Goal: Use online tool/utility: Utilize a website feature to perform a specific function

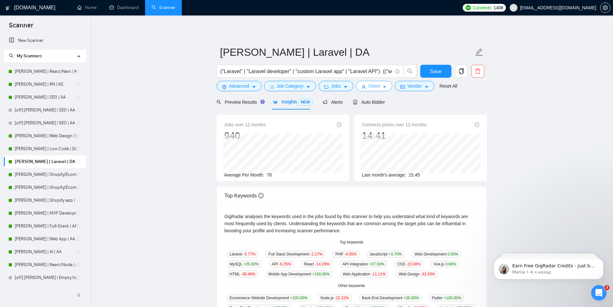
click at [382, 88] on icon "caret-down" at bounding box center [384, 87] width 5 height 5
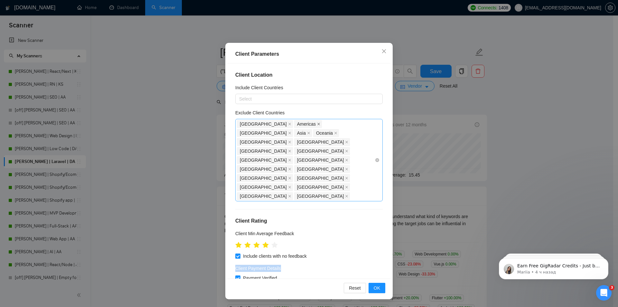
click at [317, 123] on icon "close" at bounding box center [318, 124] width 3 height 3
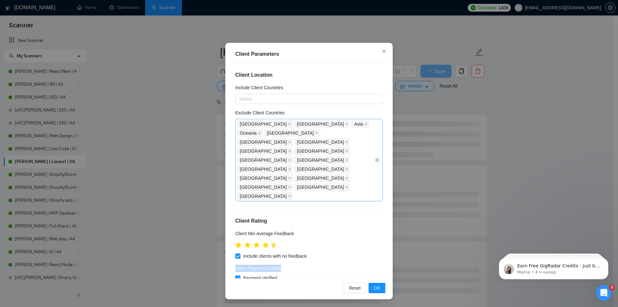
click at [271, 241] on icon "star" at bounding box center [274, 244] width 7 height 6
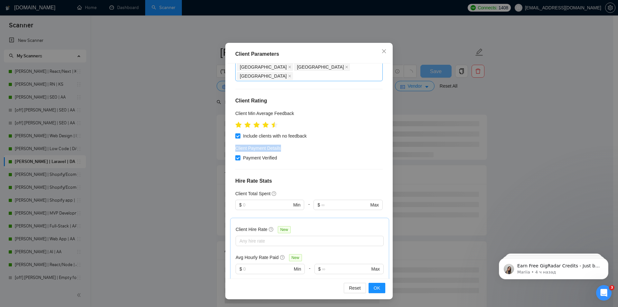
scroll to position [129, 0]
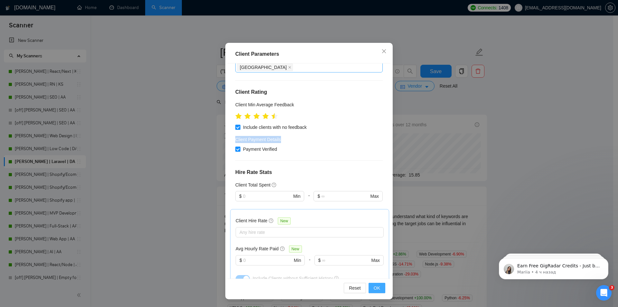
click at [376, 285] on span "OK" at bounding box center [377, 287] width 6 height 7
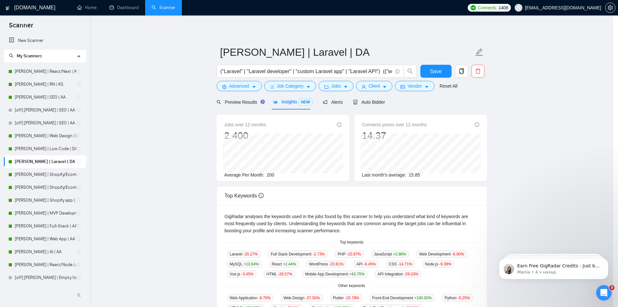
scroll to position [0, 0]
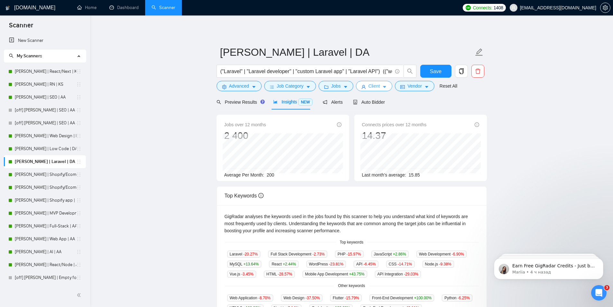
click at [383, 86] on icon "caret-down" at bounding box center [384, 87] width 3 height 2
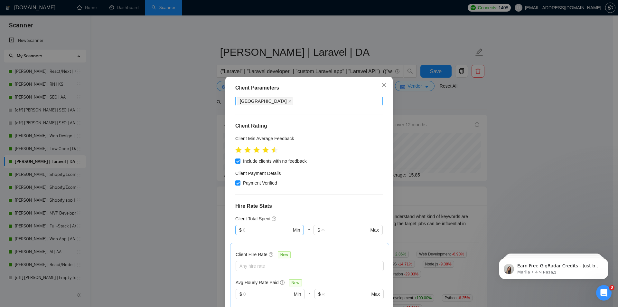
click at [267, 226] on input "text" at bounding box center [267, 229] width 49 height 7
click at [251, 236] on div "$10,000" at bounding box center [267, 237] width 60 height 7
type input "10000"
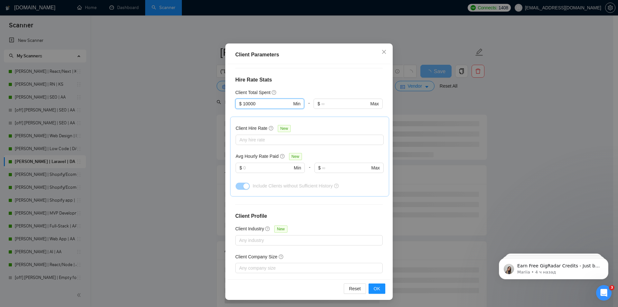
scroll to position [34, 0]
click at [375, 288] on span "OK" at bounding box center [377, 287] width 6 height 7
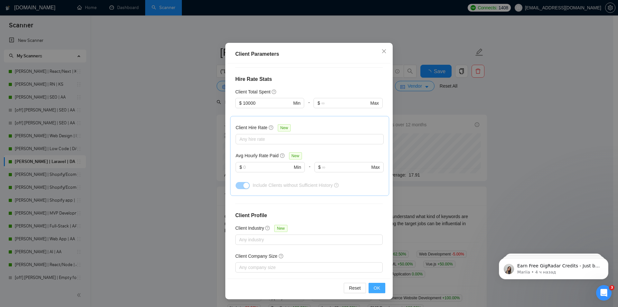
scroll to position [0, 0]
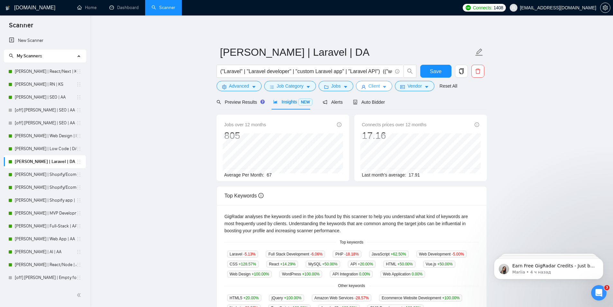
click at [383, 85] on icon "caret-down" at bounding box center [384, 87] width 5 height 5
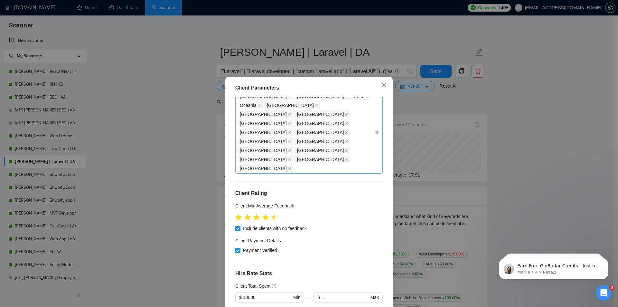
scroll to position [61, 0]
click at [271, 214] on icon "star" at bounding box center [274, 217] width 7 height 6
click at [263, 214] on icon "star" at bounding box center [265, 217] width 7 height 6
click at [265, 214] on icon "star" at bounding box center [265, 217] width 7 height 6
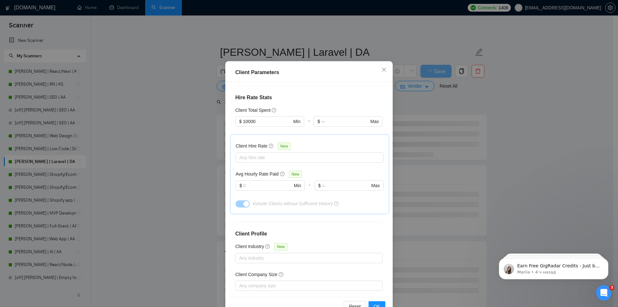
scroll to position [34, 0]
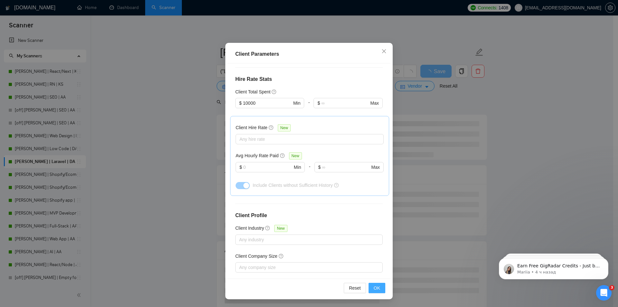
click at [377, 289] on span "OK" at bounding box center [377, 287] width 6 height 7
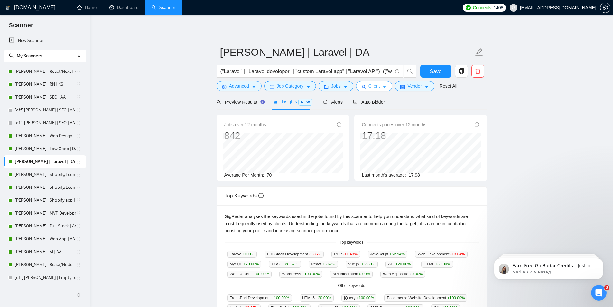
click at [374, 87] on span "Client" at bounding box center [375, 85] width 12 height 7
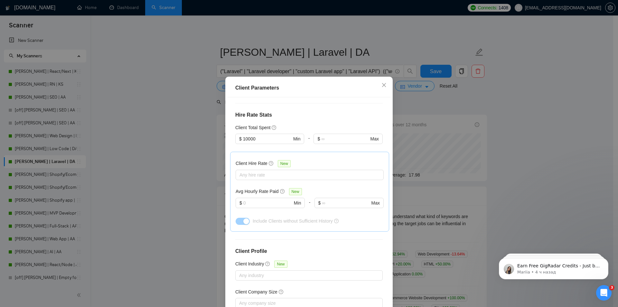
scroll to position [222, 0]
click at [259, 197] on input "text" at bounding box center [267, 200] width 49 height 7
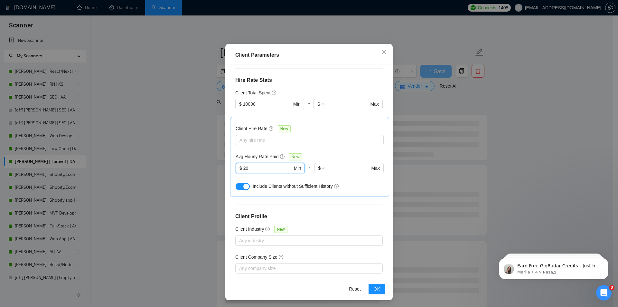
scroll to position [34, 0]
type input "20"
click at [374, 286] on span "OK" at bounding box center [377, 287] width 6 height 7
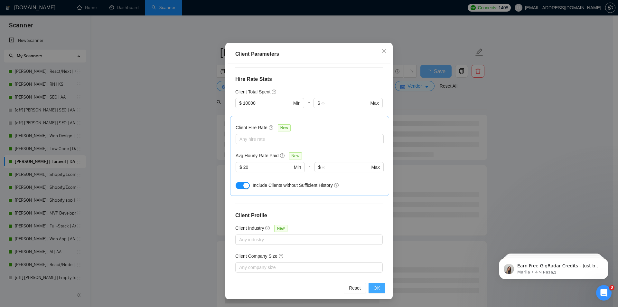
scroll to position [0, 0]
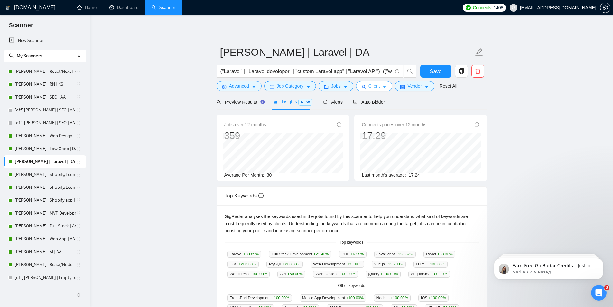
click at [382, 87] on icon "caret-down" at bounding box center [384, 87] width 5 height 5
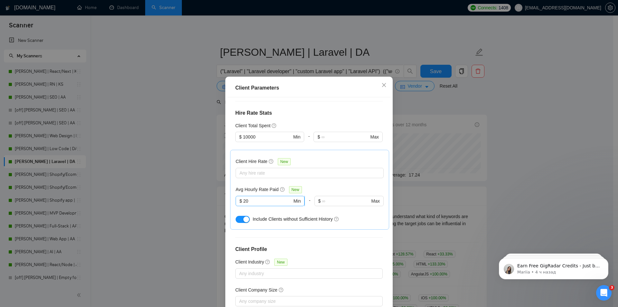
click at [260, 197] on input "20" at bounding box center [267, 200] width 49 height 7
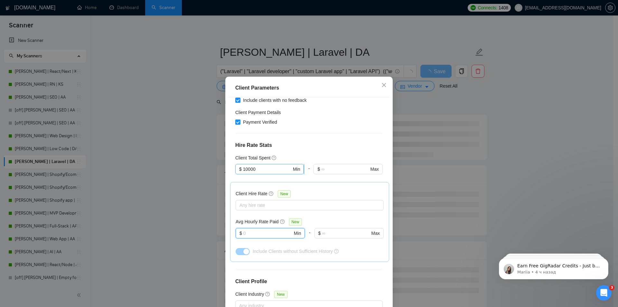
click at [257, 165] on input "10000" at bounding box center [267, 168] width 49 height 7
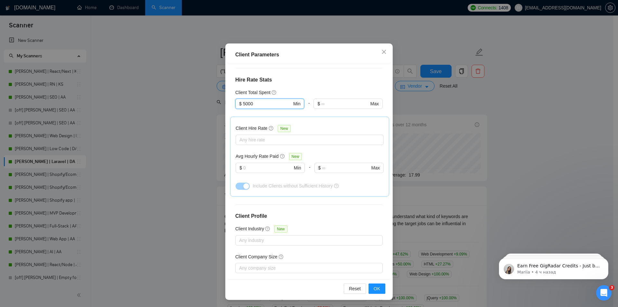
scroll to position [34, 0]
click at [374, 288] on span "OK" at bounding box center [377, 287] width 6 height 7
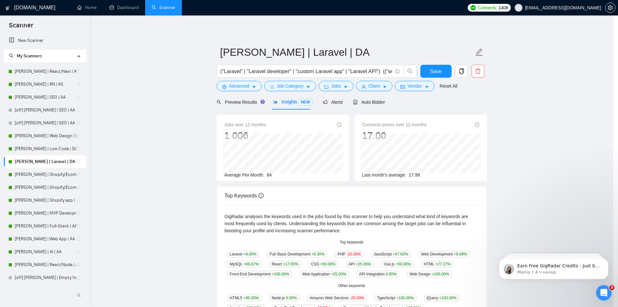
scroll to position [0, 0]
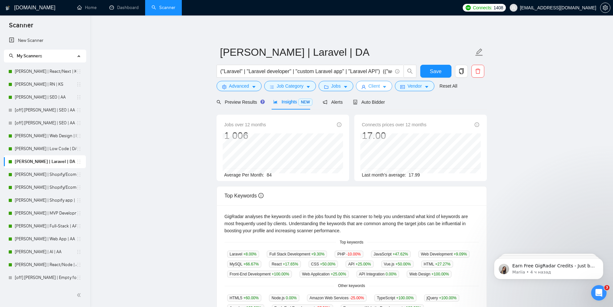
click at [382, 86] on icon "caret-down" at bounding box center [384, 87] width 5 height 5
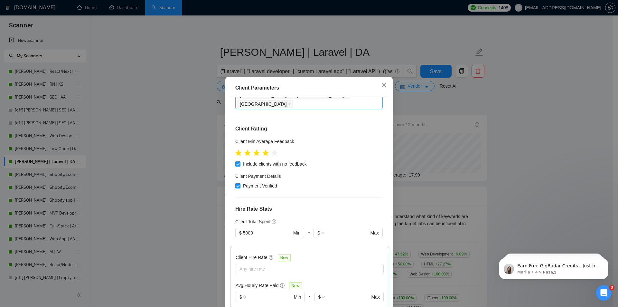
scroll to position [125, 0]
click at [255, 230] on input "5000" at bounding box center [267, 233] width 49 height 7
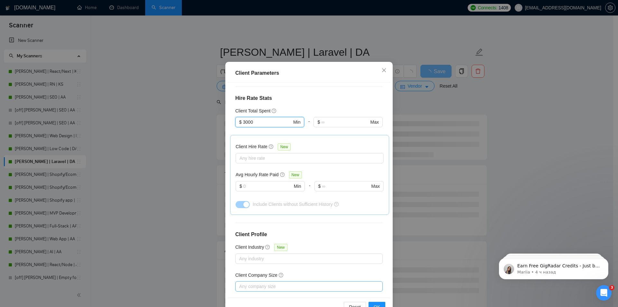
scroll to position [34, 0]
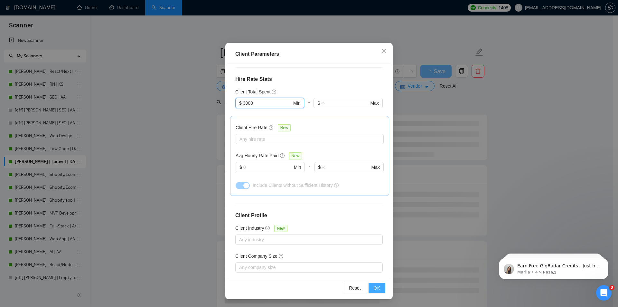
click at [378, 287] on button "OK" at bounding box center [377, 288] width 17 height 10
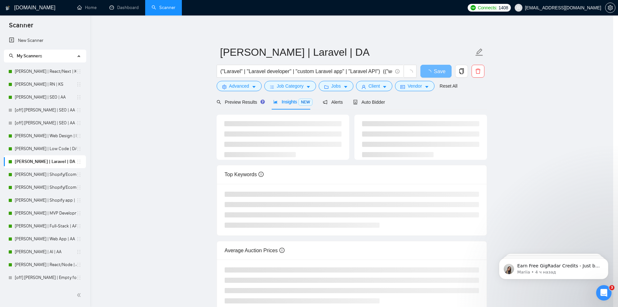
scroll to position [0, 0]
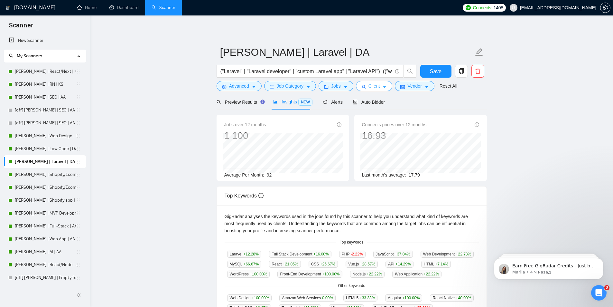
click at [384, 87] on icon "caret-down" at bounding box center [384, 87] width 5 height 5
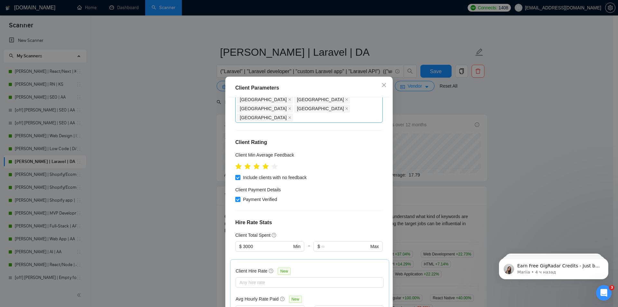
scroll to position [93, 0]
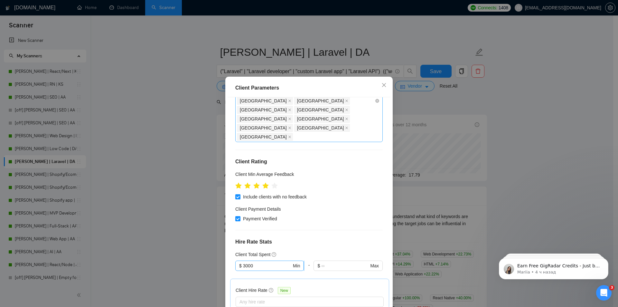
click at [263, 262] on input "3000" at bounding box center [267, 265] width 49 height 7
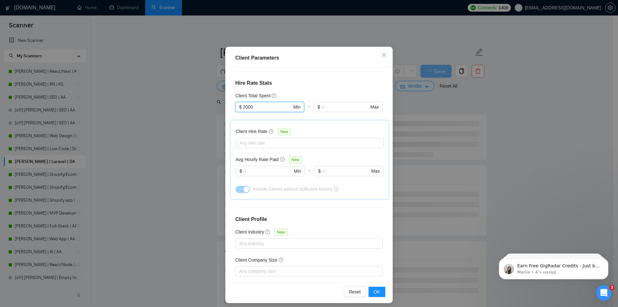
scroll to position [34, 0]
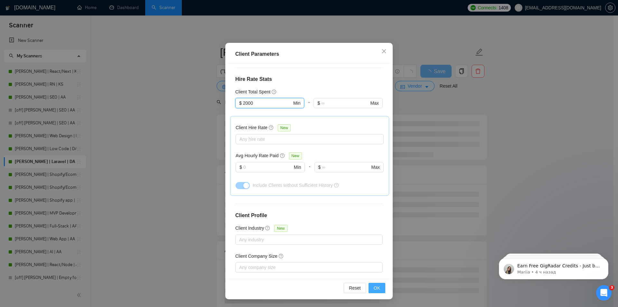
type input "2000"
click at [378, 290] on button "OK" at bounding box center [377, 288] width 17 height 10
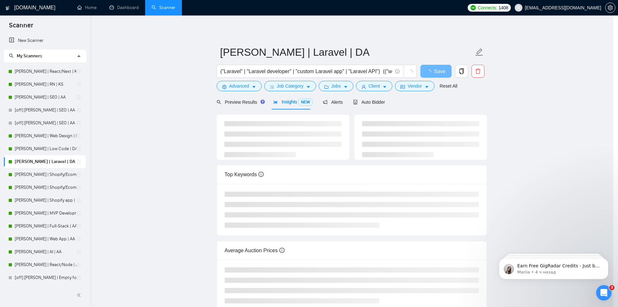
scroll to position [0, 0]
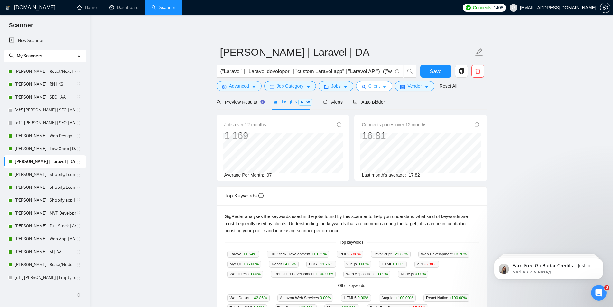
click at [382, 88] on icon "caret-down" at bounding box center [384, 87] width 5 height 5
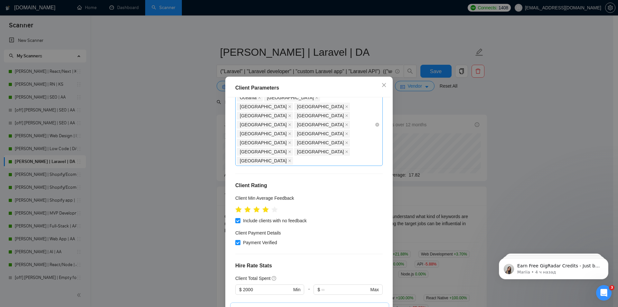
scroll to position [32, 0]
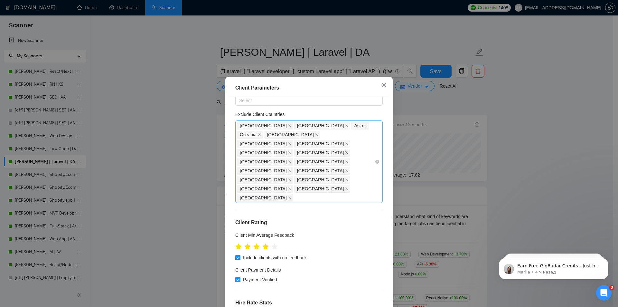
click at [345, 151] on icon "close" at bounding box center [346, 152] width 3 height 3
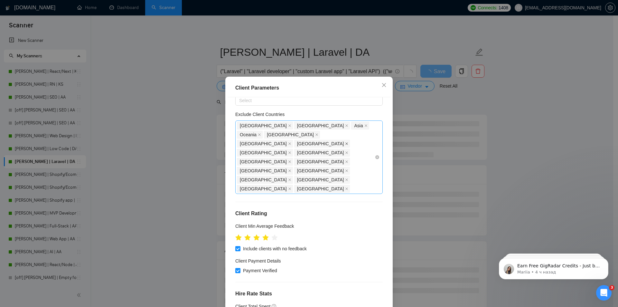
click at [346, 143] on icon "close" at bounding box center [347, 144] width 3 height 3
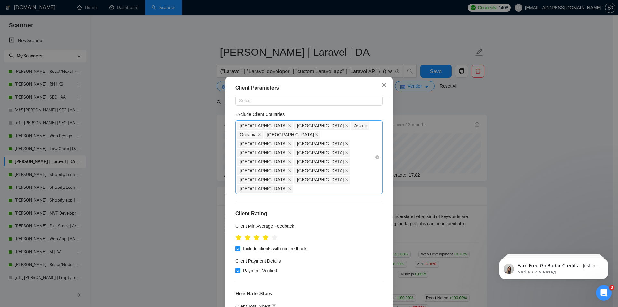
click at [345, 142] on icon "close" at bounding box center [346, 143] width 3 height 3
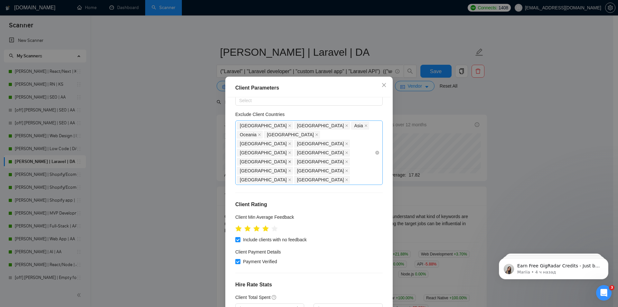
click at [288, 161] on icon "close" at bounding box center [289, 162] width 3 height 3
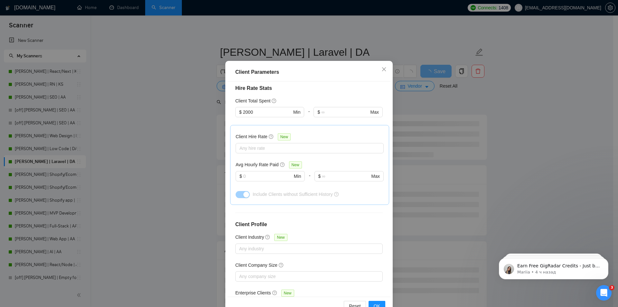
scroll to position [34, 0]
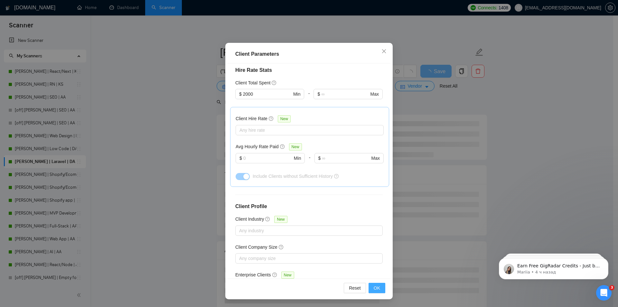
click at [375, 290] on span "OK" at bounding box center [377, 287] width 6 height 7
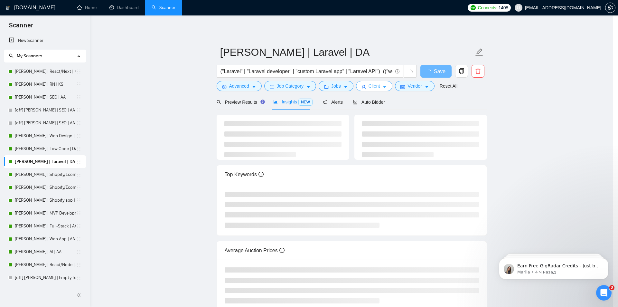
scroll to position [0, 0]
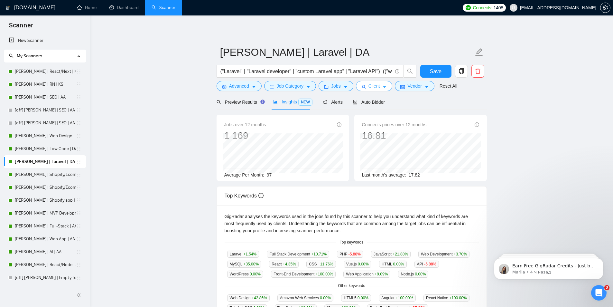
click at [382, 89] on icon "caret-down" at bounding box center [384, 87] width 5 height 5
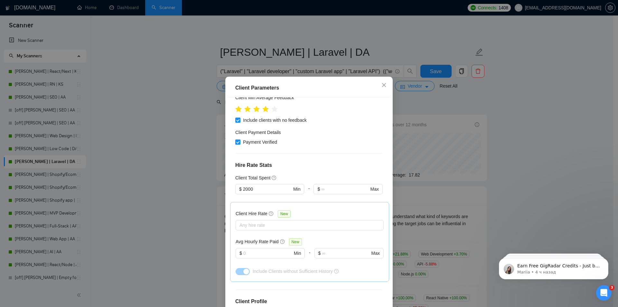
scroll to position [84, 0]
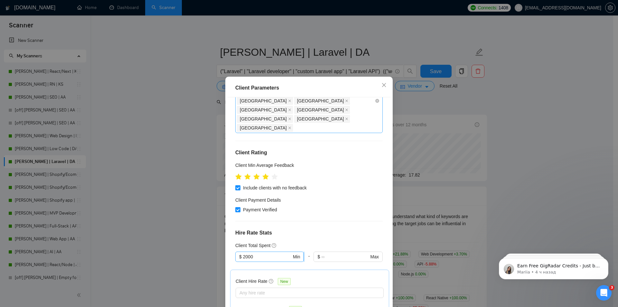
click at [265, 253] on input "2000" at bounding box center [267, 256] width 49 height 7
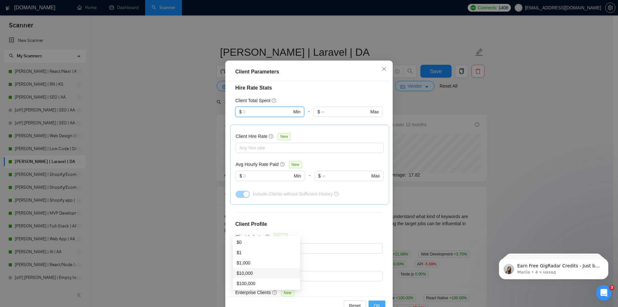
scroll to position [34, 0]
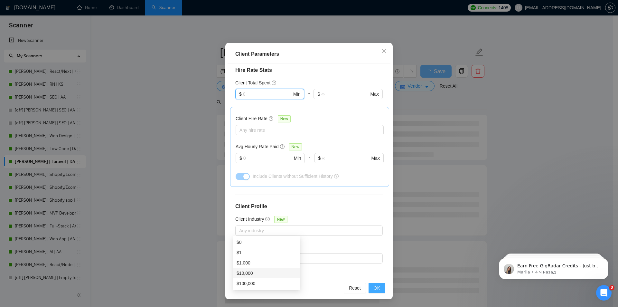
click at [375, 283] on button "OK" at bounding box center [377, 288] width 17 height 10
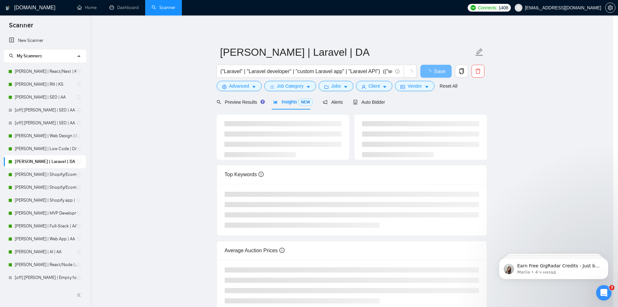
scroll to position [0, 0]
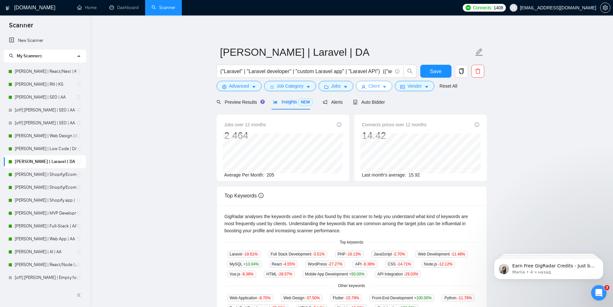
click at [380, 87] on button "Client" at bounding box center [374, 86] width 37 height 10
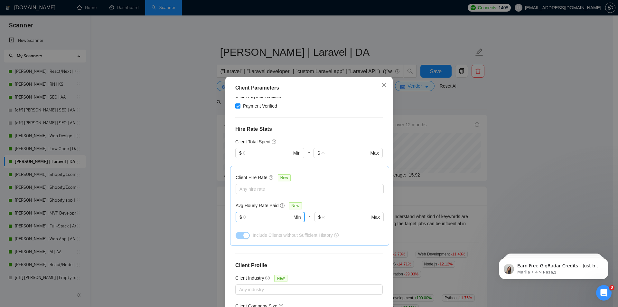
scroll to position [148, 0]
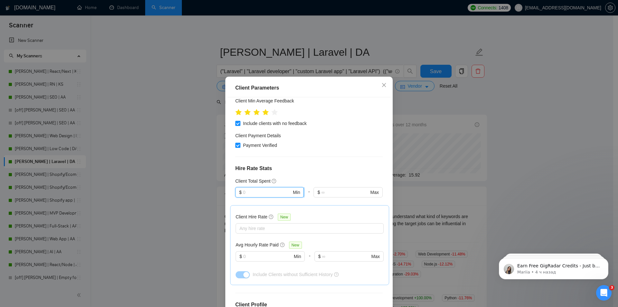
click at [261, 189] on input "text" at bounding box center [267, 192] width 49 height 7
click at [248, 199] on div "$1,000" at bounding box center [267, 198] width 60 height 7
type input "1000"
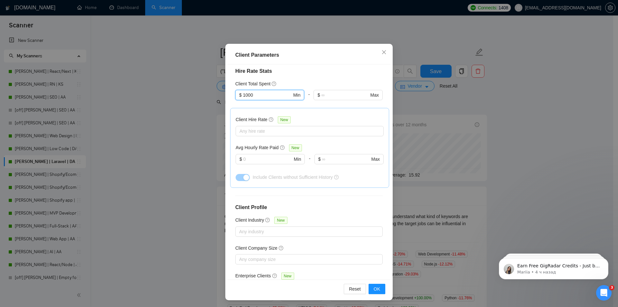
scroll to position [34, 0]
click at [374, 286] on span "OK" at bounding box center [377, 287] width 6 height 7
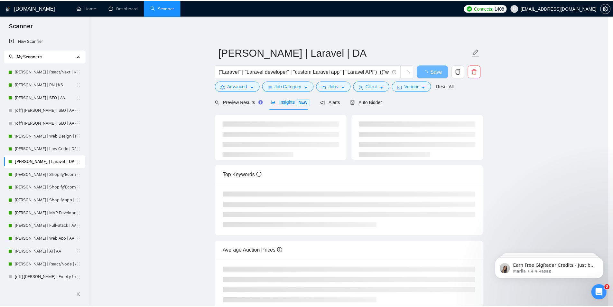
scroll to position [0, 0]
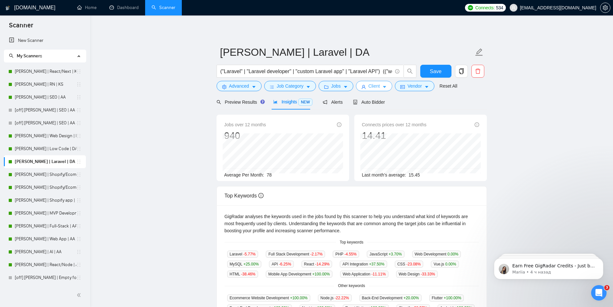
click at [382, 86] on icon "caret-down" at bounding box center [384, 87] width 5 height 5
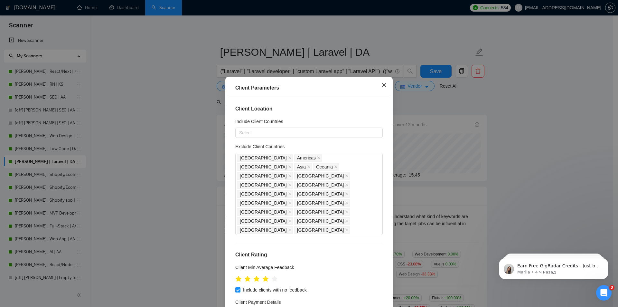
click at [383, 84] on icon "close" at bounding box center [384, 85] width 4 height 4
